Goal: Check status

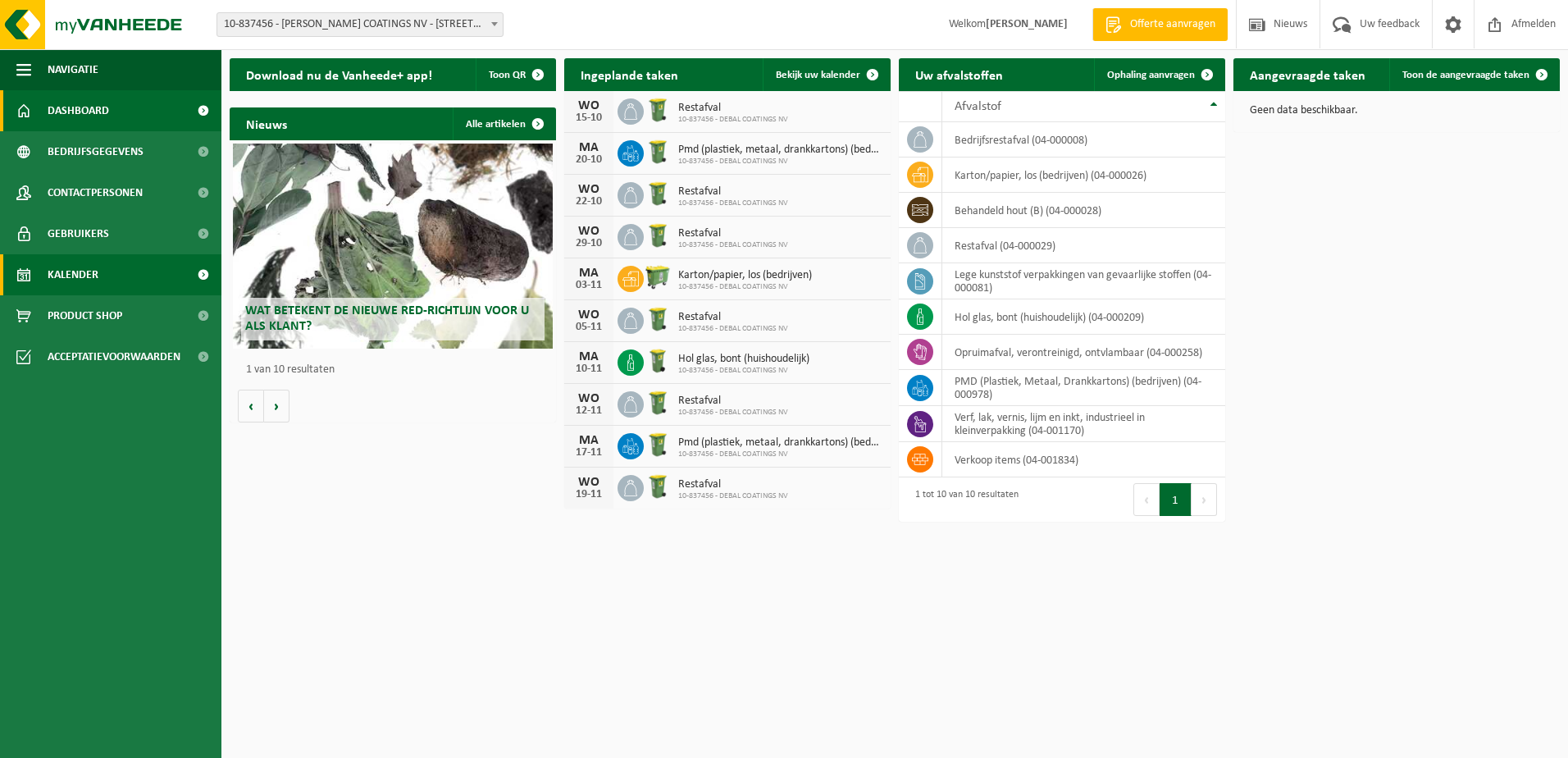
click at [79, 270] on span "Kalender" at bounding box center [73, 274] width 51 height 41
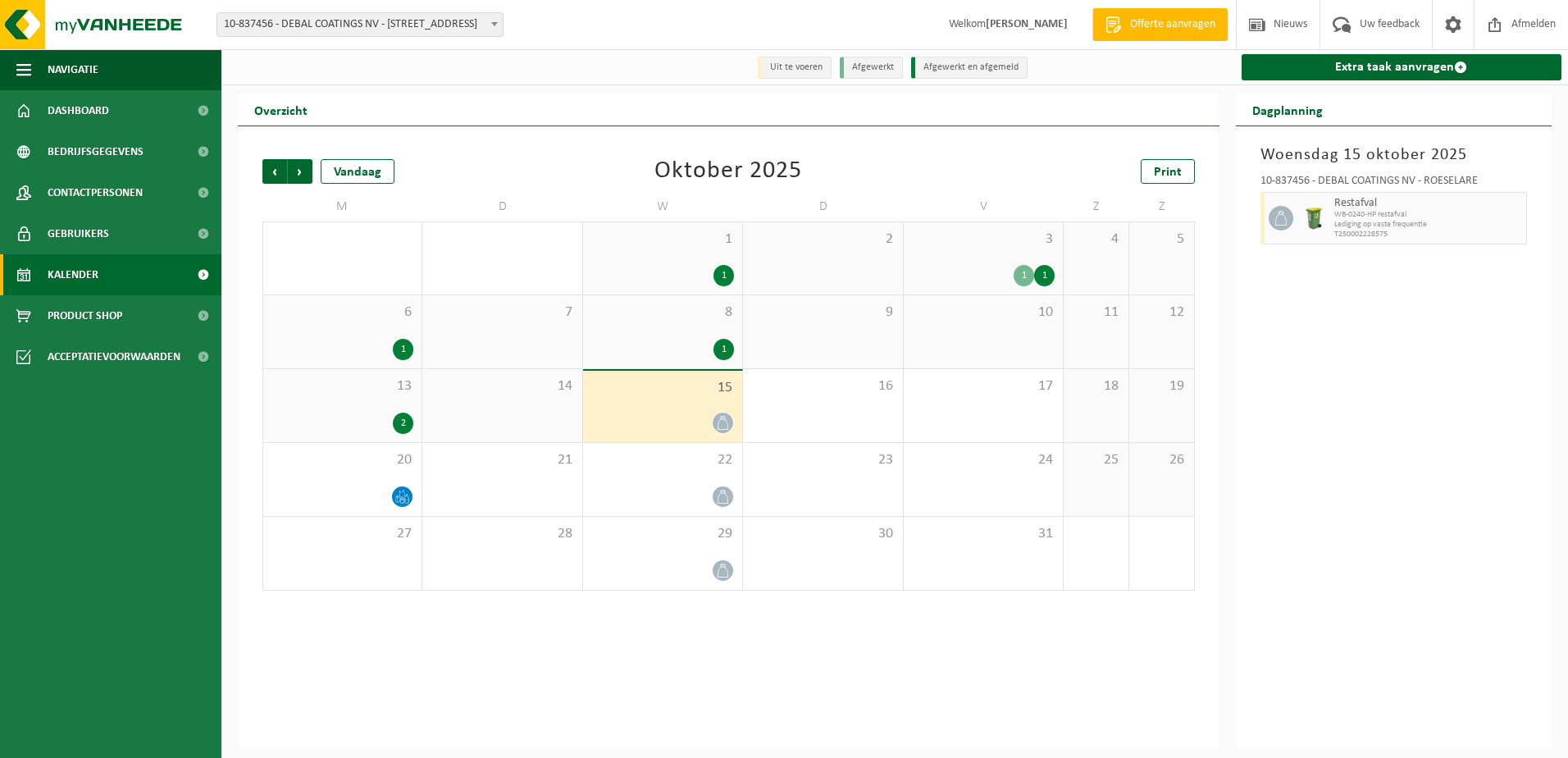
click at [401, 409] on div "13 2" at bounding box center [343, 405] width 159 height 73
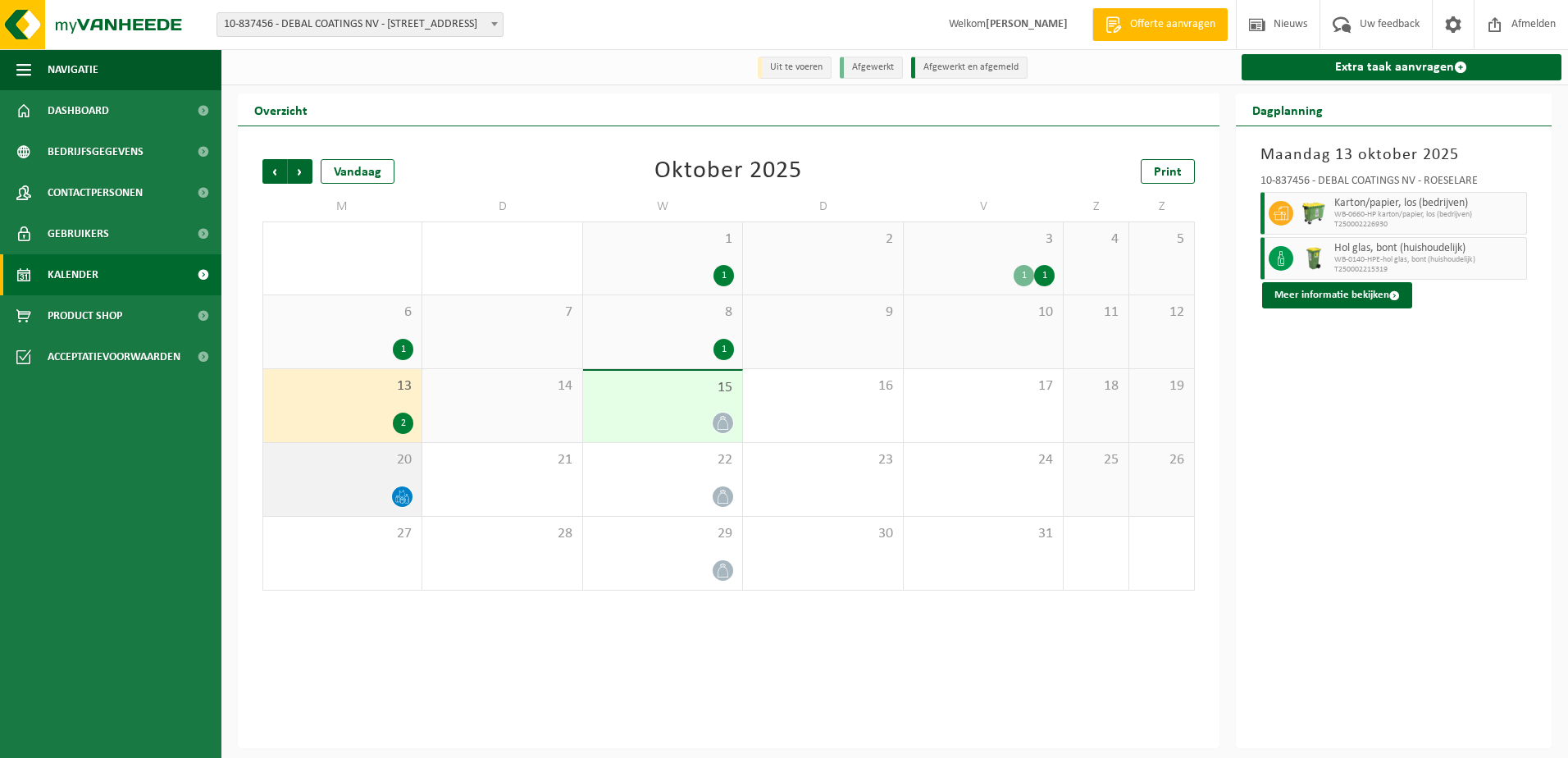
click at [368, 478] on div "20" at bounding box center [343, 479] width 159 height 73
